Goal: Contribute content: Add original content to the website for others to see

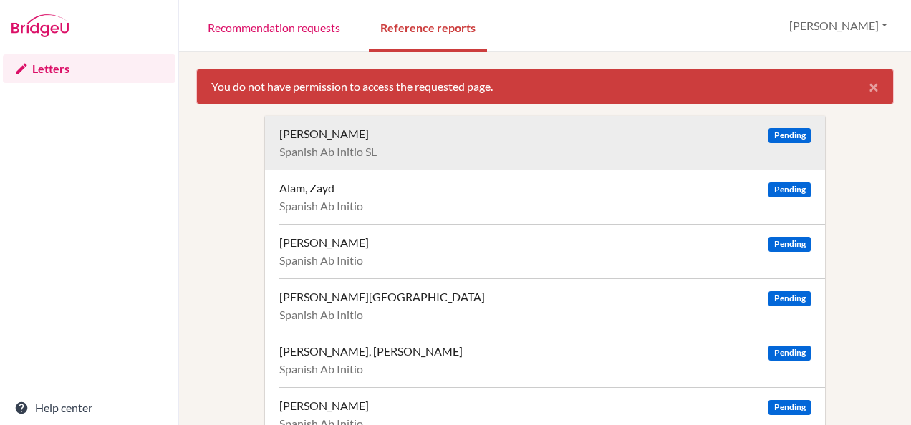
click at [782, 129] on span "Pending" at bounding box center [789, 135] width 42 height 15
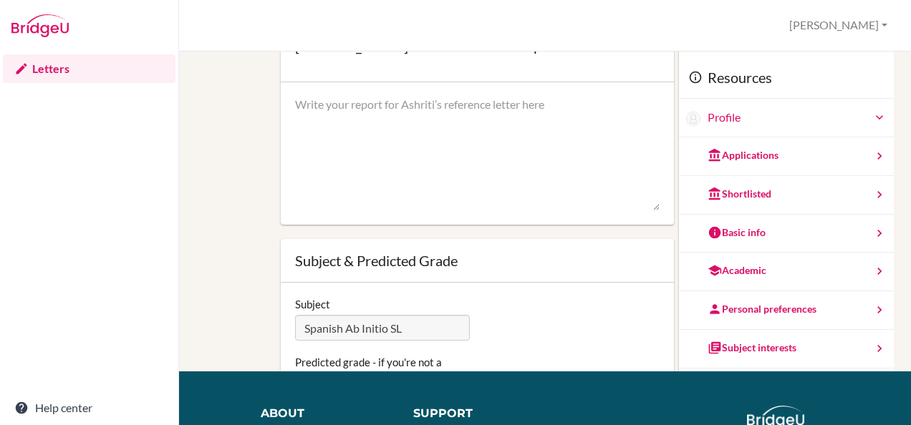
scroll to position [108, 0]
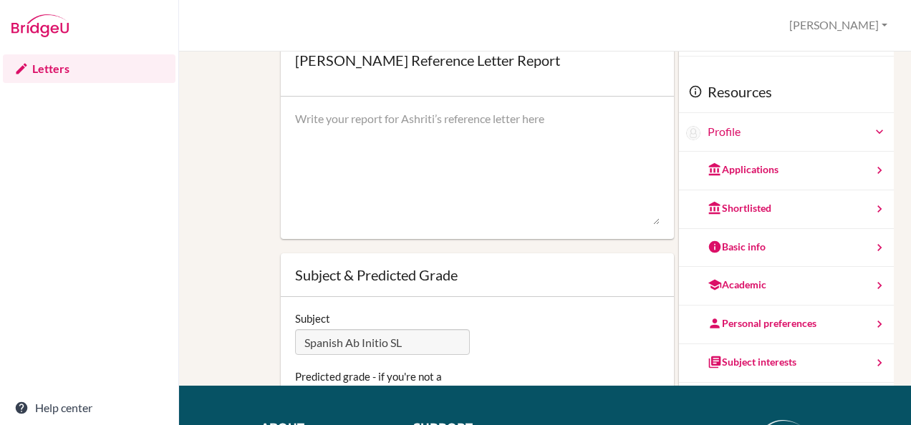
click at [331, 119] on textarea at bounding box center [477, 168] width 364 height 115
paste textarea "Dubai, October 6th, 2025 Reference Letter: Ashriti [Last Name] To Whom It May C…"
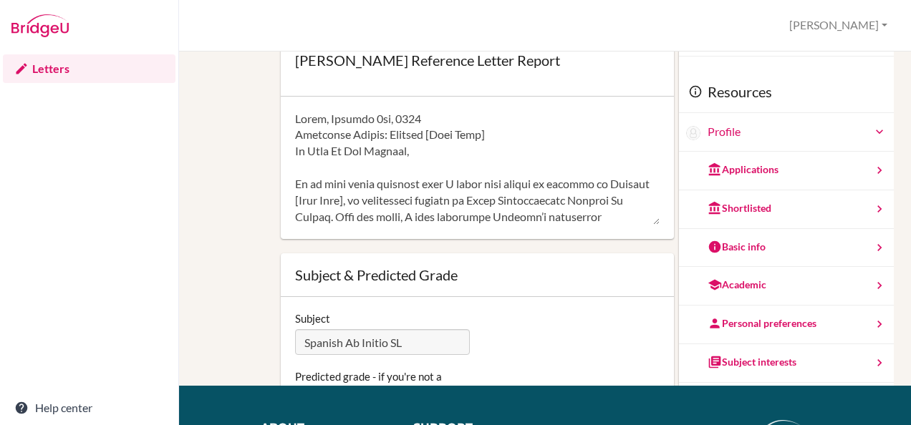
scroll to position [1176, 0]
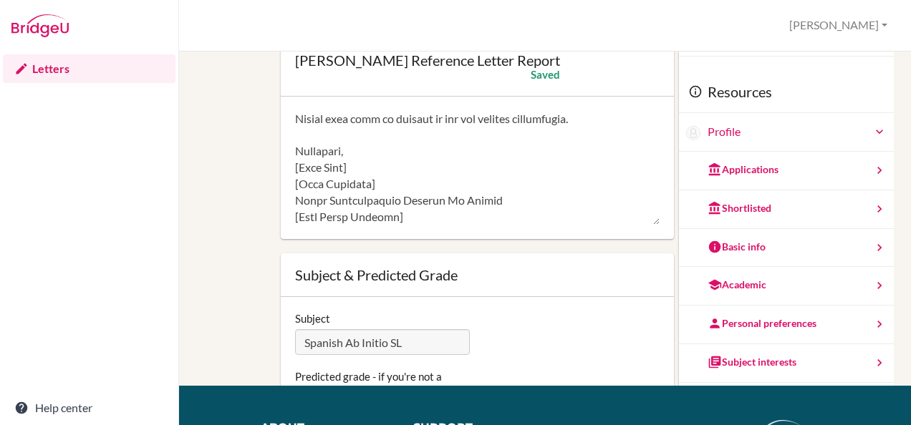
click at [355, 171] on textarea at bounding box center [477, 168] width 364 height 115
click at [367, 186] on textarea at bounding box center [477, 168] width 364 height 115
click at [402, 219] on textarea at bounding box center [477, 168] width 364 height 115
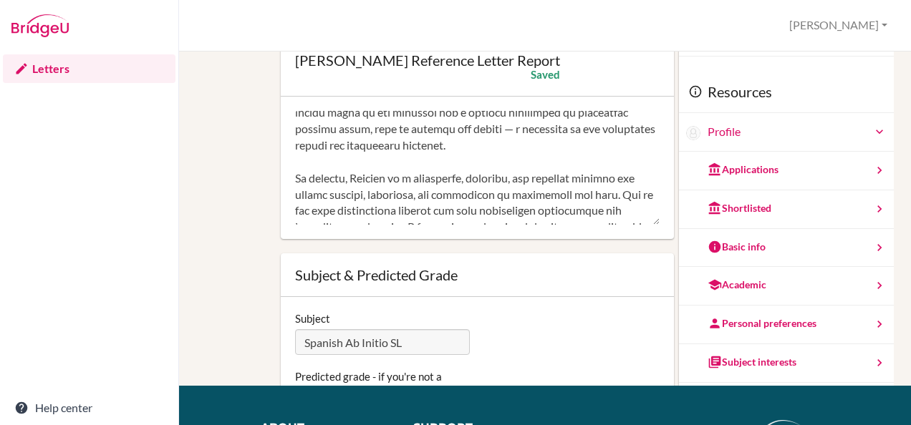
scroll to position [972, 0]
click at [302, 186] on textarea at bounding box center [477, 168] width 364 height 115
click at [304, 180] on textarea at bounding box center [477, 168] width 364 height 115
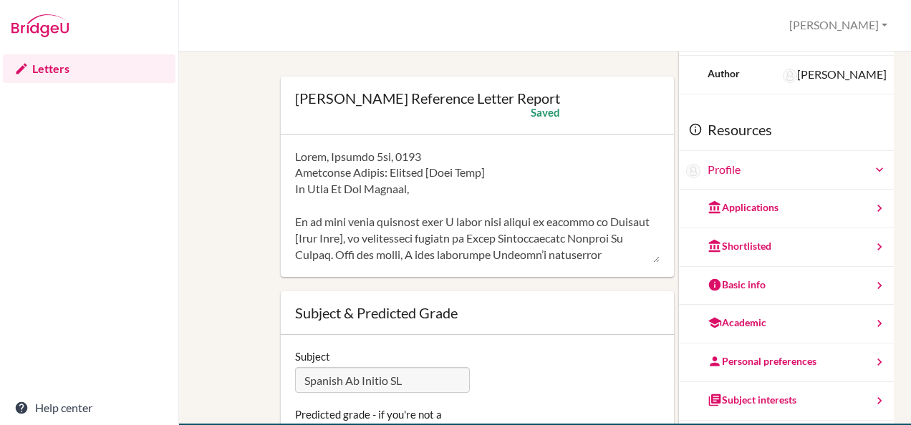
scroll to position [65, 0]
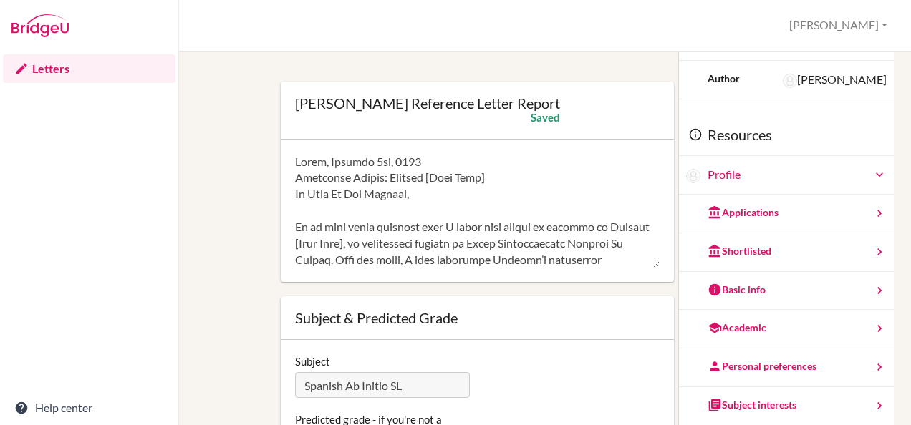
click at [480, 182] on textarea at bounding box center [477, 211] width 364 height 115
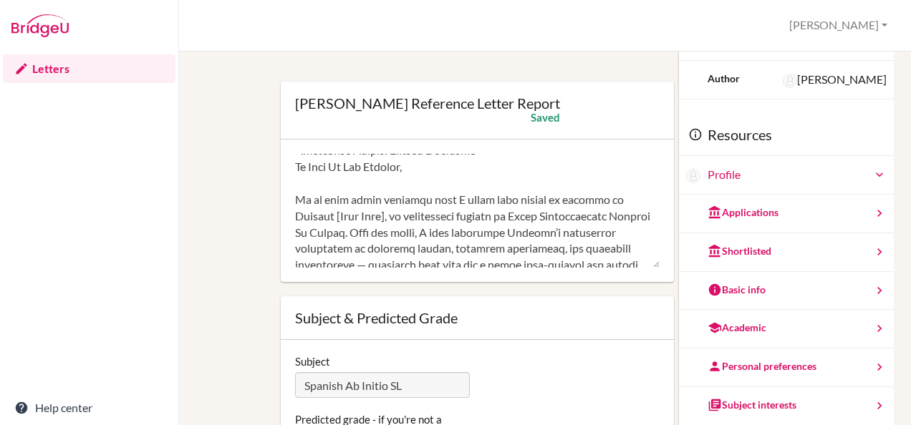
scroll to position [28, 0]
click at [352, 218] on textarea at bounding box center [477, 211] width 364 height 115
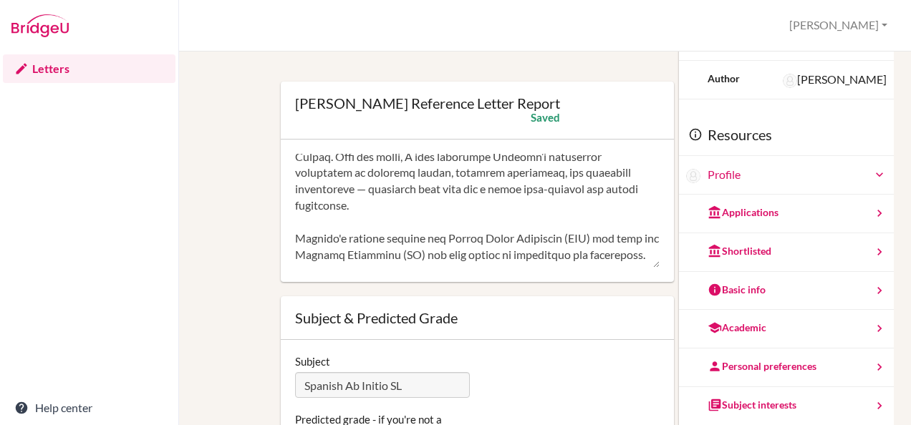
scroll to position [104, 0]
click at [367, 190] on textarea at bounding box center [477, 211] width 364 height 115
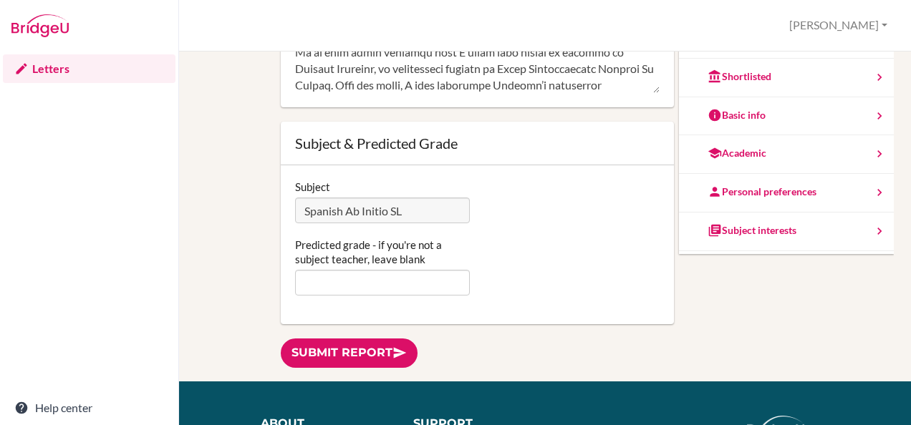
scroll to position [114, 0]
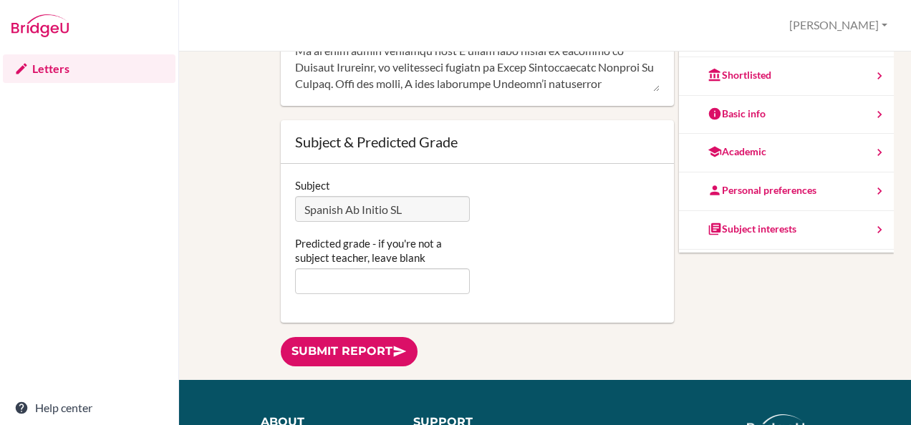
type textarea "Dubai, October 6th, 2025 Reference Letter: Ashriti Aggarwal To Whom It May Conc…"
click at [394, 286] on input "Predicted grade - if you're not a subject teacher, leave blank" at bounding box center [382, 281] width 175 height 26
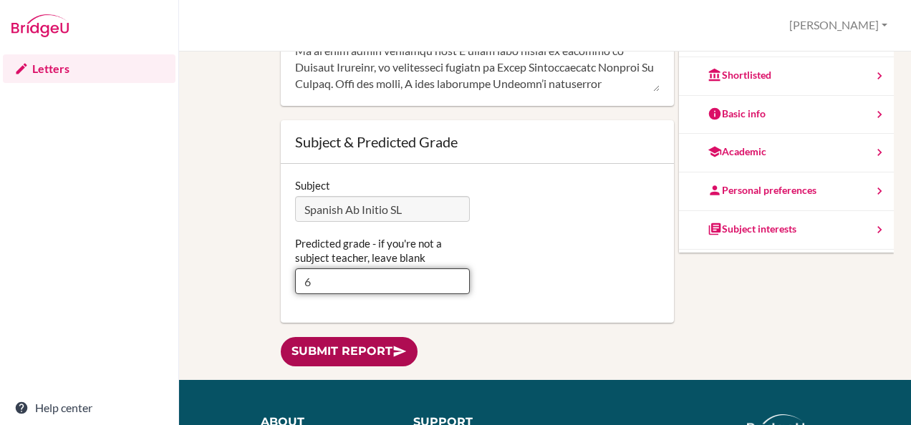
type input "6"
click at [371, 345] on link "Submit report" at bounding box center [349, 351] width 137 height 29
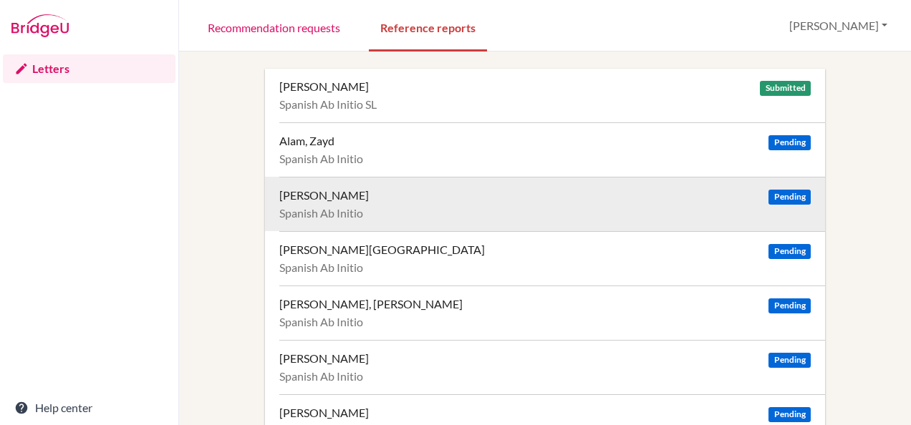
click at [775, 195] on span "Pending" at bounding box center [789, 197] width 42 height 15
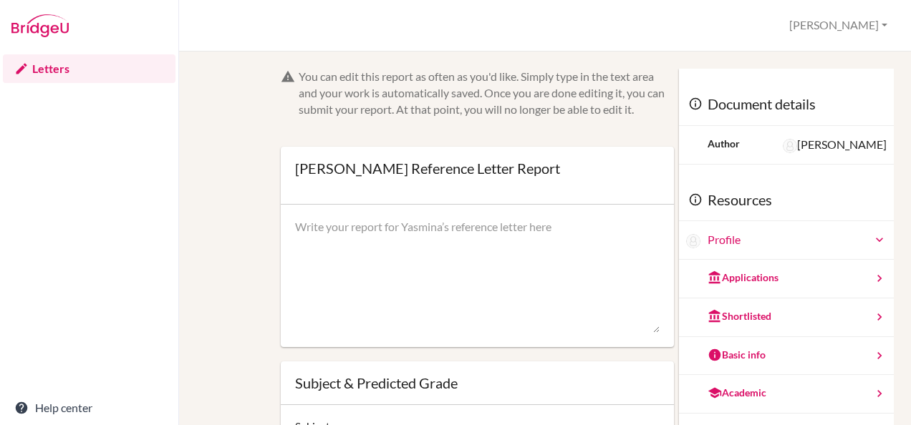
click at [404, 229] on textarea at bounding box center [477, 276] width 364 height 115
click at [341, 231] on textarea at bounding box center [477, 276] width 364 height 115
paste textarea "[GEOGRAPHIC_DATA], [DATE] Recommendation Letter: [PERSON_NAME] [Last Name] To W…"
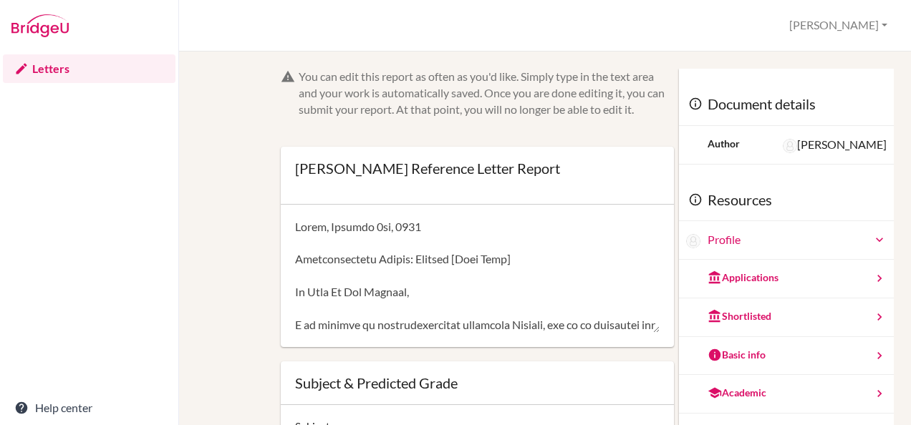
scroll to position [1062, 0]
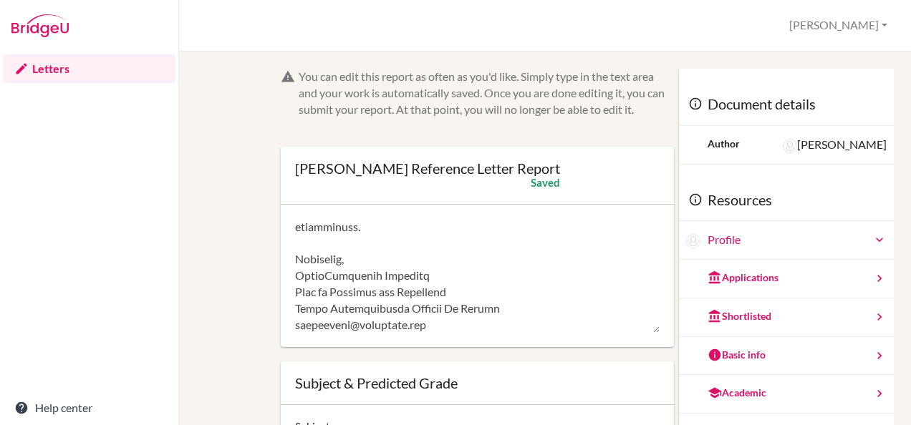
click at [408, 283] on textarea at bounding box center [477, 276] width 364 height 115
click at [462, 295] on textarea at bounding box center [477, 276] width 364 height 115
click at [342, 327] on textarea at bounding box center [477, 276] width 364 height 115
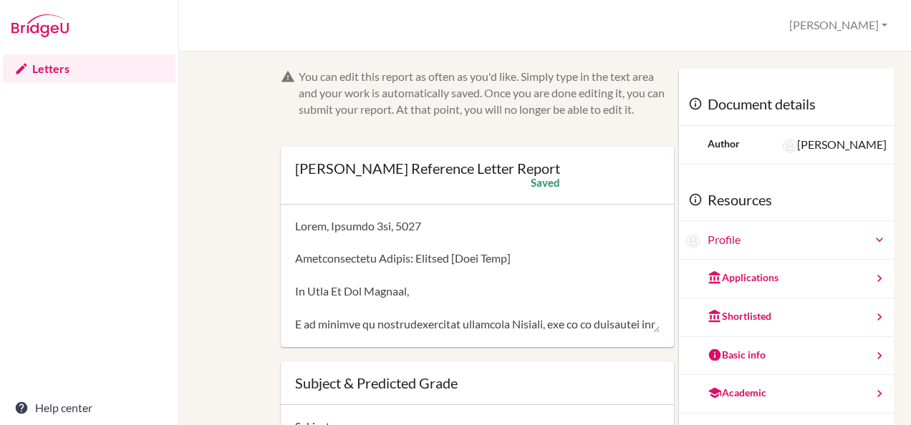
scroll to position [0, 0]
click at [523, 266] on textarea at bounding box center [477, 276] width 364 height 115
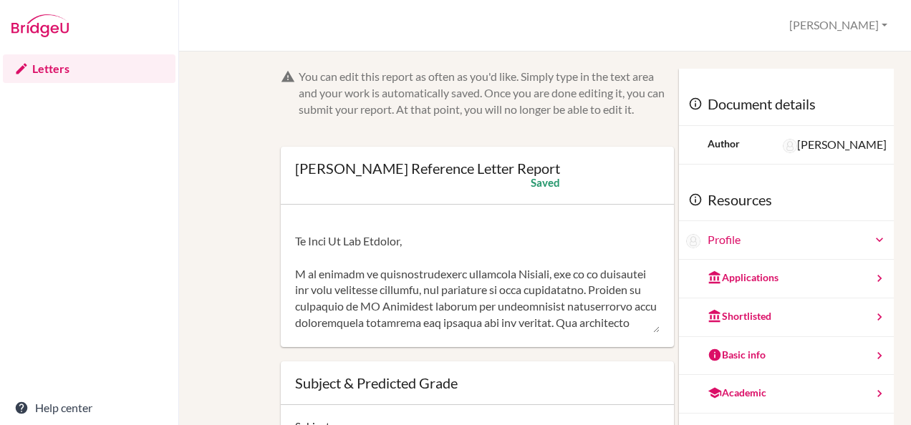
scroll to position [55, 0]
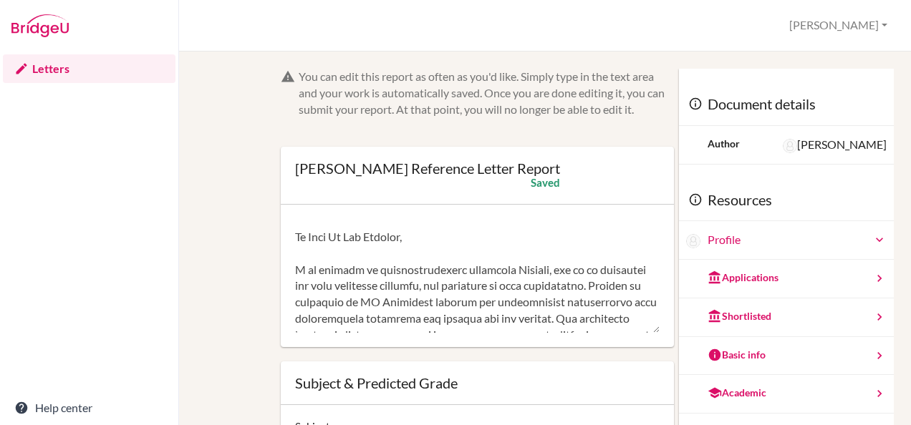
click at [551, 270] on textarea at bounding box center [477, 276] width 364 height 115
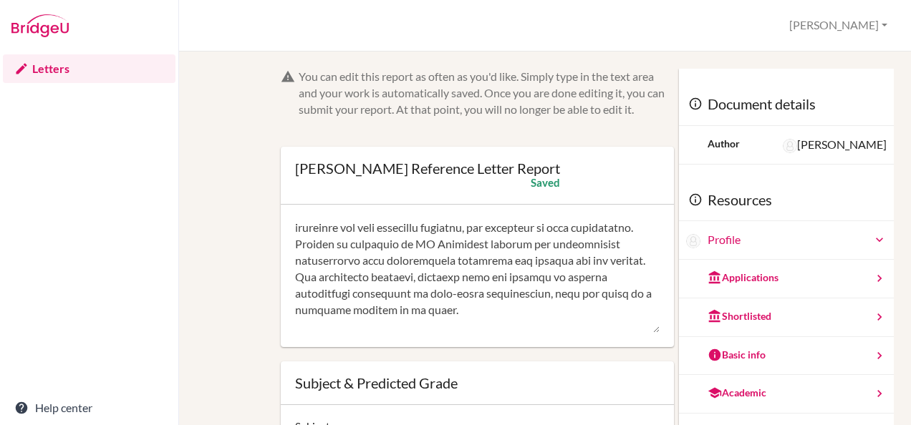
scroll to position [114, 0]
click at [529, 245] on textarea at bounding box center [477, 276] width 364 height 115
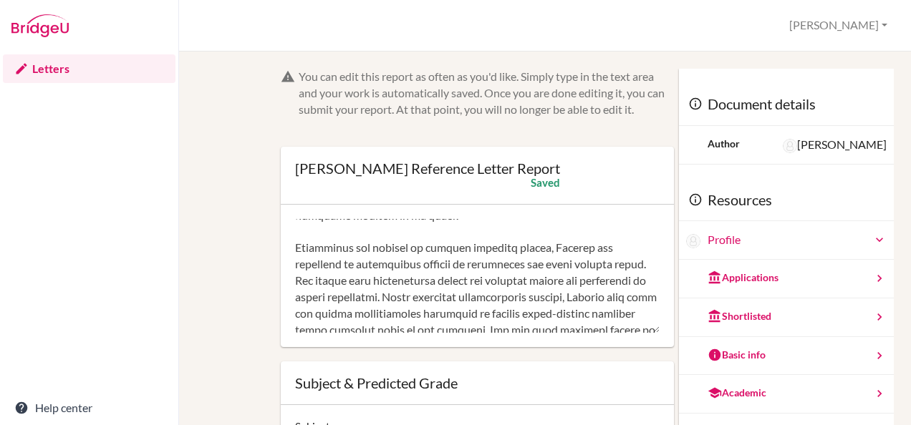
scroll to position [219, 0]
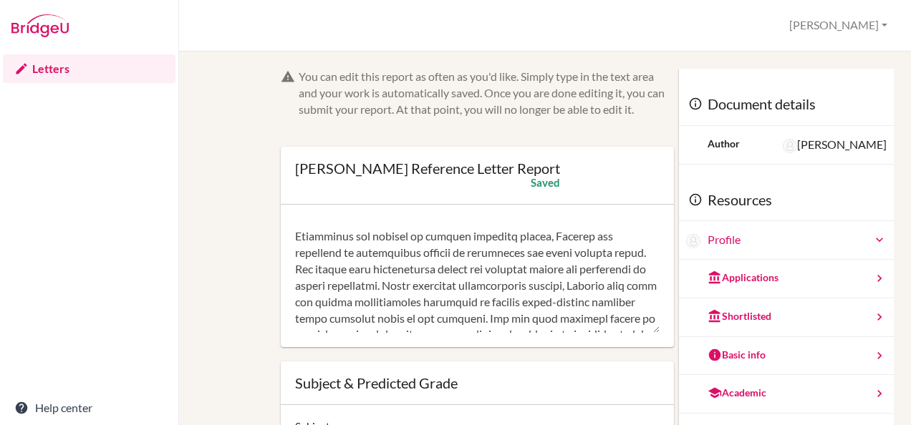
click at [515, 245] on textarea at bounding box center [477, 276] width 364 height 115
click at [513, 242] on textarea at bounding box center [477, 276] width 364 height 115
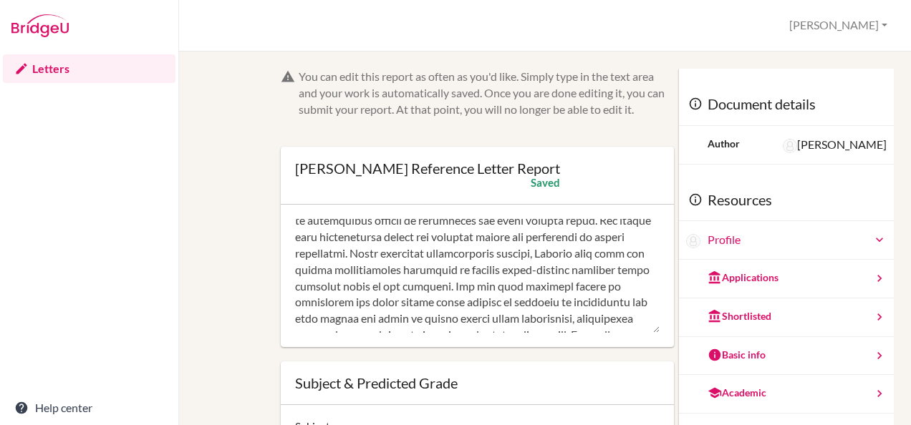
scroll to position [252, 0]
click at [451, 257] on textarea at bounding box center [477, 276] width 364 height 115
click at [394, 277] on textarea at bounding box center [477, 276] width 364 height 115
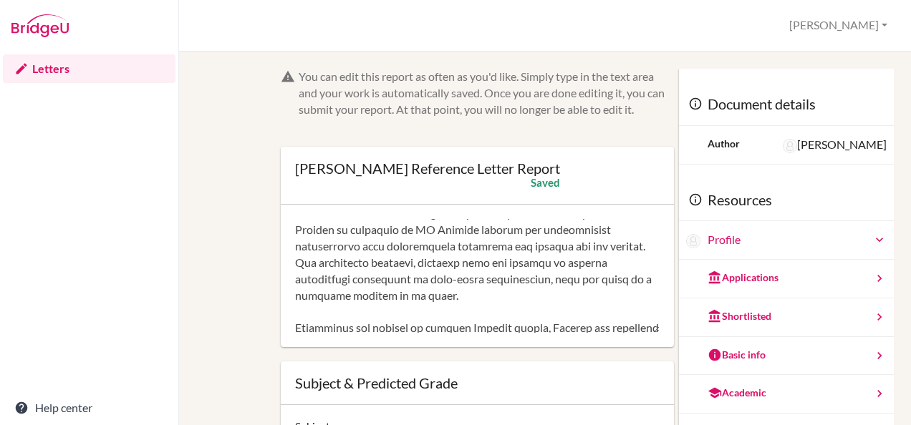
scroll to position [130, 0]
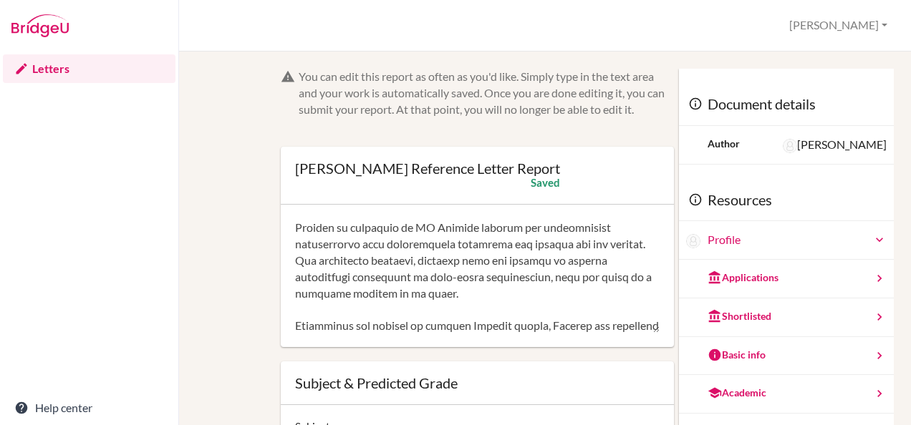
type textarea "Dubai, October 6th, 2025 Recommendation Letter: Yasmina Azizova To Whom It May …"
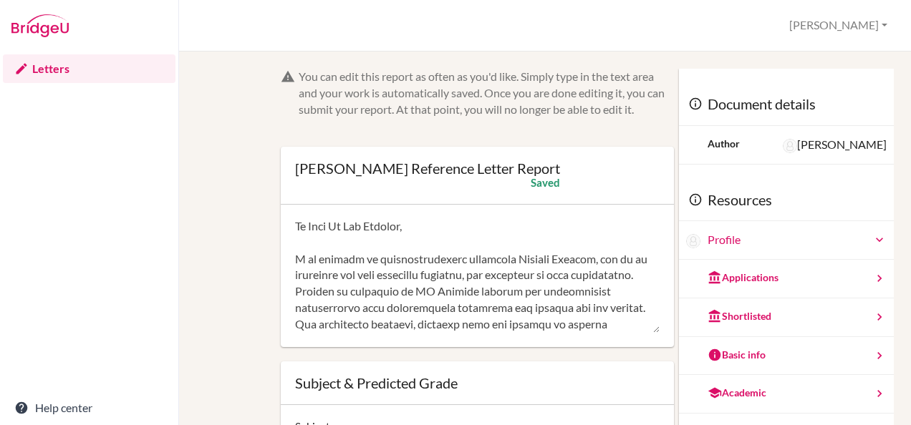
scroll to position [0, 0]
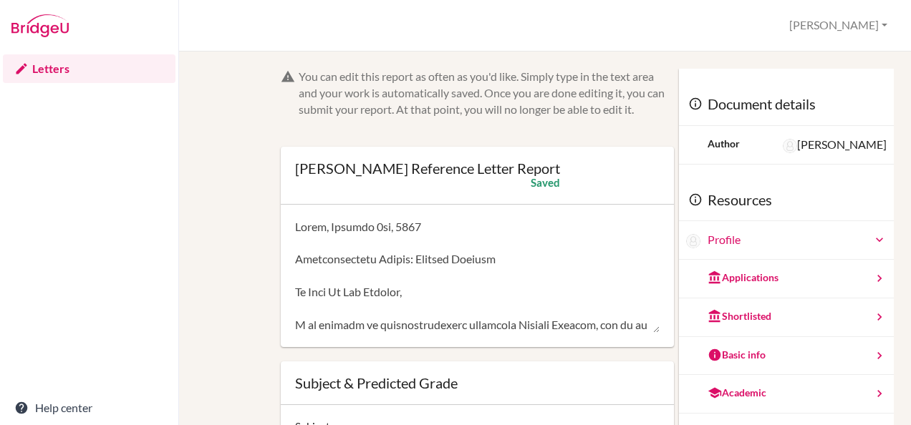
drag, startPoint x: 291, startPoint y: 225, endPoint x: 324, endPoint y: 299, distance: 81.4
click at [427, 335] on div at bounding box center [477, 276] width 393 height 143
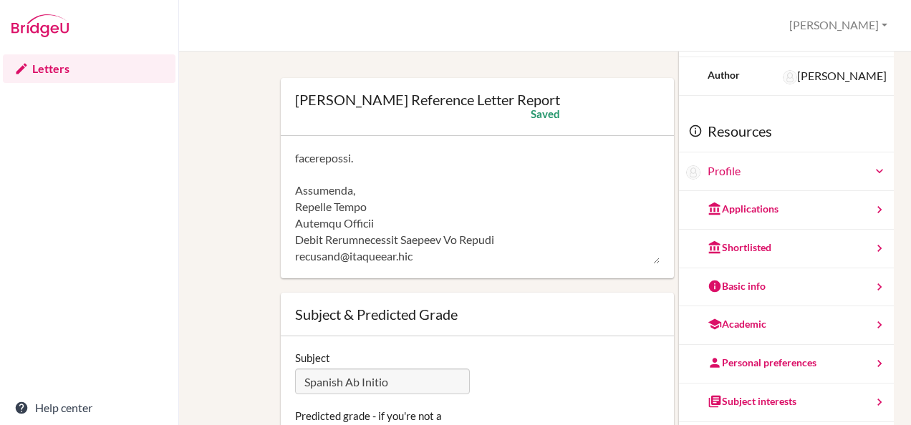
scroll to position [127, 0]
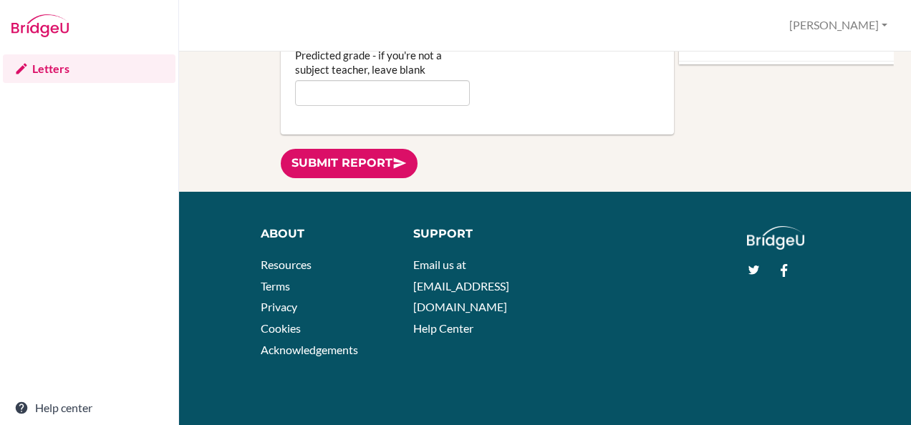
drag, startPoint x: 296, startPoint y: 232, endPoint x: 497, endPoint y: 462, distance: 304.9
click at [497, 425] on html "Letters Help center Yasmina Azizova’s Reference Letter Report Rosanna Profile L…" at bounding box center [455, 212] width 911 height 425
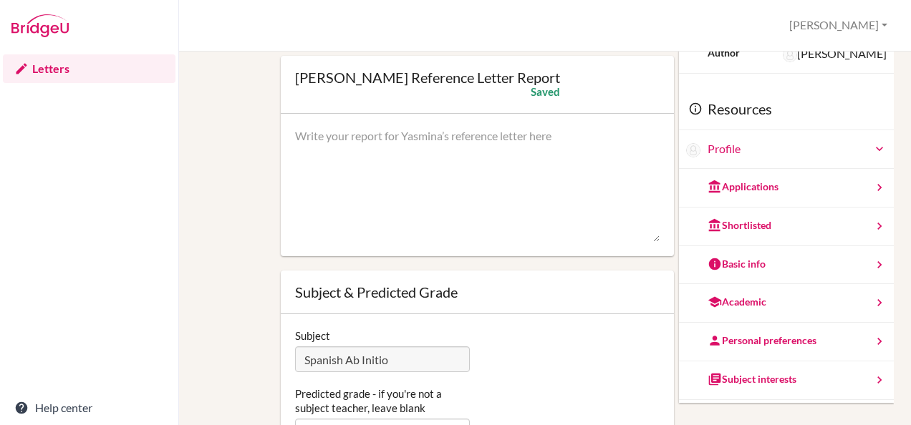
scroll to position [50, 0]
click at [492, 153] on textarea at bounding box center [477, 186] width 364 height 115
click at [349, 135] on textarea at bounding box center [477, 186] width 364 height 115
paste textarea "Dubai, October 6th, 2025 Recommendation Letter: Yasmina [Last Name] To Whom It …"
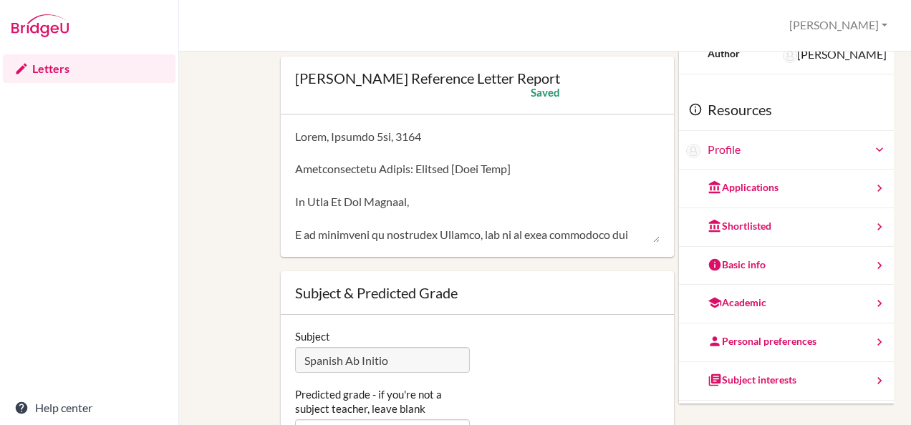
scroll to position [636, 0]
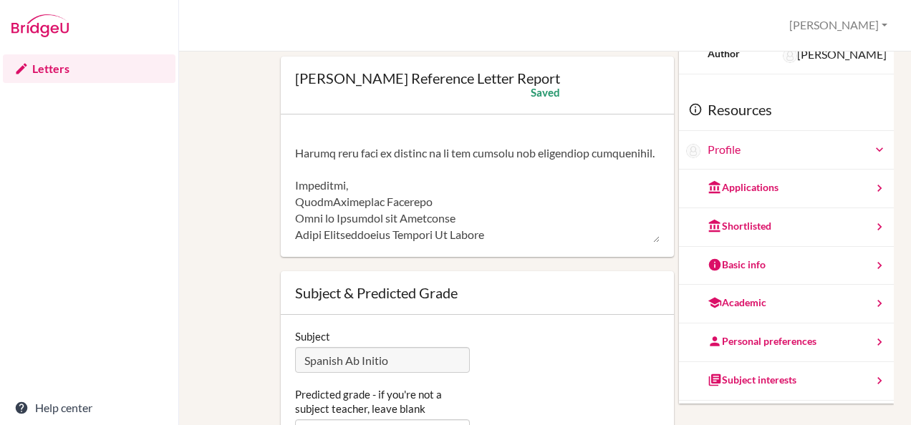
click at [408, 206] on textarea at bounding box center [477, 186] width 364 height 115
drag, startPoint x: 408, startPoint y: 206, endPoint x: 294, endPoint y: 196, distance: 114.3
click at [295, 196] on textarea at bounding box center [477, 186] width 364 height 115
drag, startPoint x: 458, startPoint y: 220, endPoint x: 293, endPoint y: 220, distance: 165.4
click at [295, 220] on textarea at bounding box center [477, 186] width 364 height 115
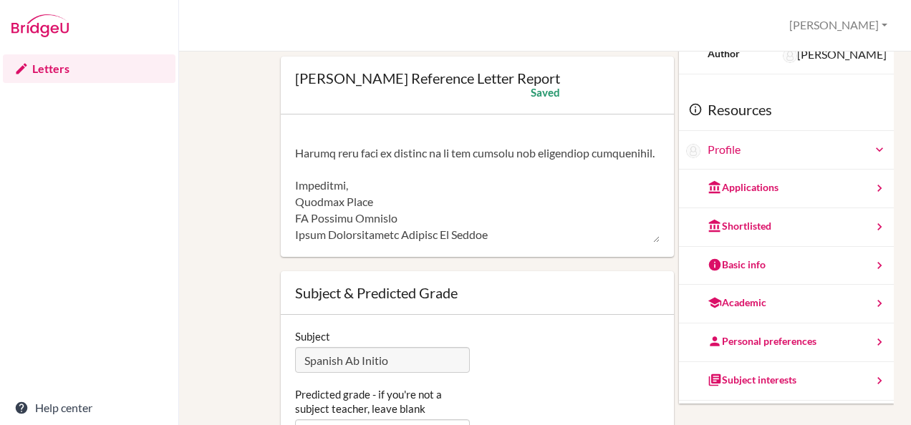
click at [489, 238] on textarea at bounding box center [477, 186] width 364 height 115
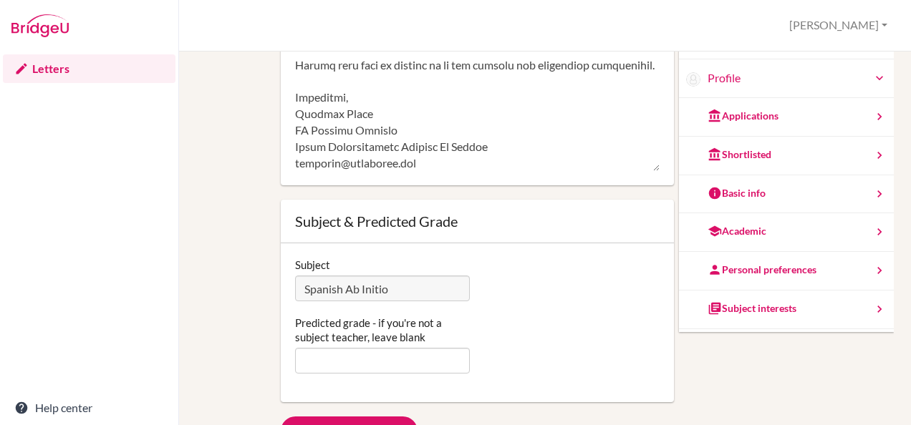
scroll to position [127, 0]
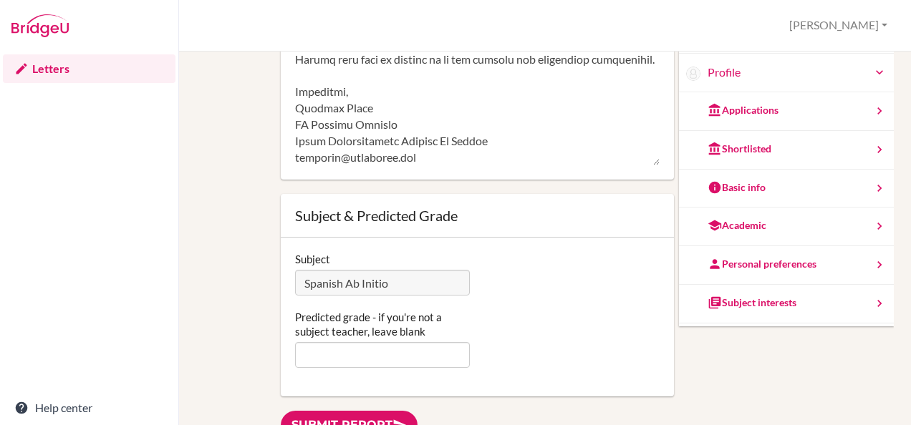
type textarea "Dubai, October 6th, 2025 Recommendation Letter: Yasmina [Last Name] To Whom It …"
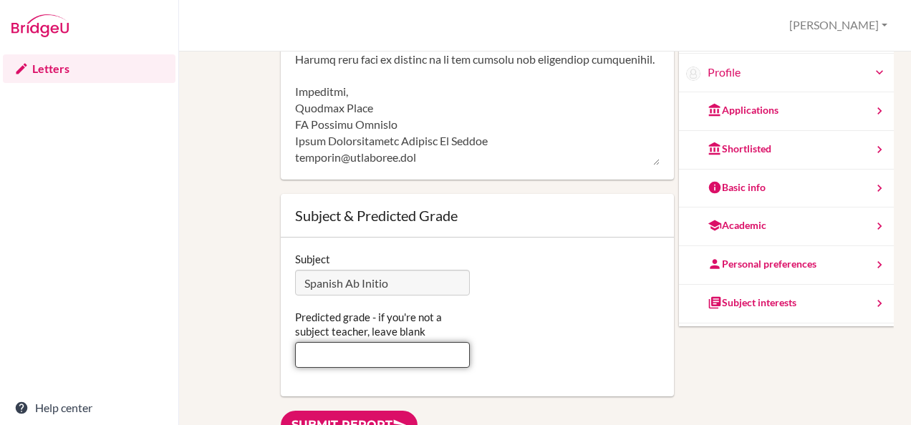
click at [389, 354] on input "Predicted grade - if you're not a subject teacher, leave blank" at bounding box center [382, 355] width 175 height 26
